Goal: Navigation & Orientation: Find specific page/section

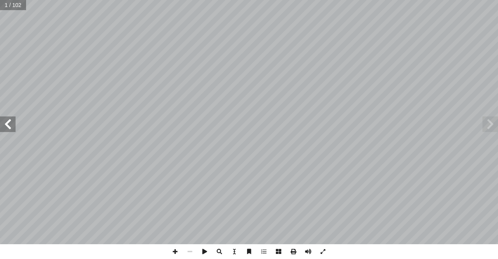
click at [12, 127] on span at bounding box center [8, 124] width 16 height 16
click at [310, 252] on span at bounding box center [308, 251] width 15 height 15
click at [7, 128] on span at bounding box center [8, 124] width 16 height 16
click at [12, 123] on span at bounding box center [8, 124] width 16 height 16
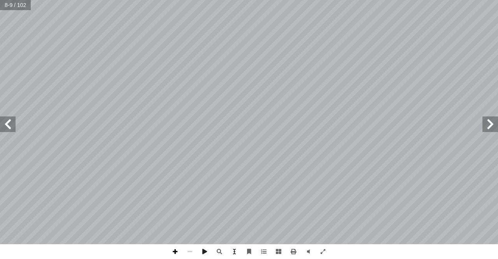
click at [174, 249] on span at bounding box center [175, 251] width 15 height 15
